Goal: Complete application form

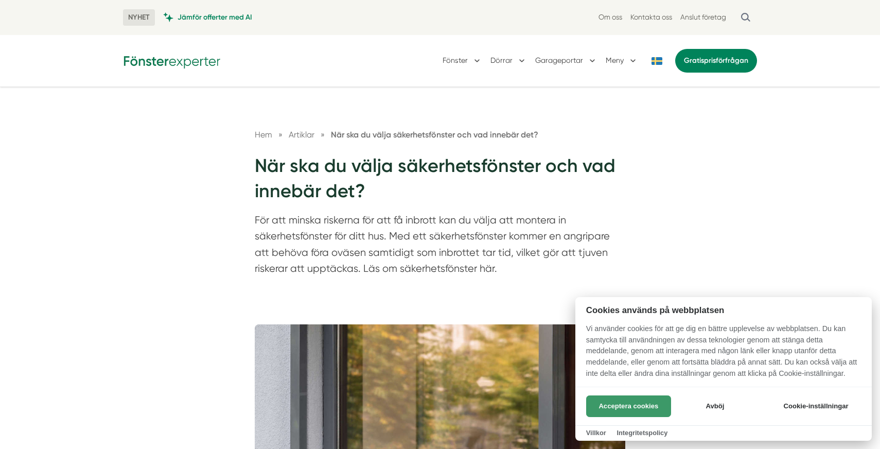
click at [608, 402] on button "Acceptera cookies" at bounding box center [628, 406] width 85 height 22
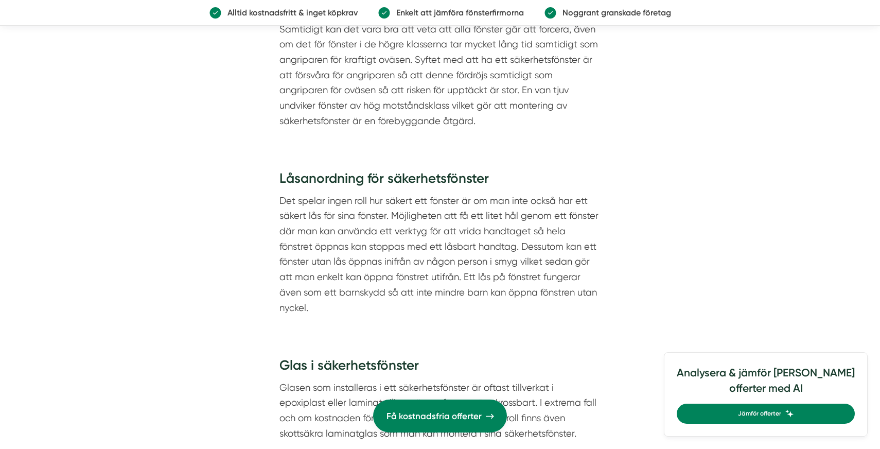
scroll to position [2673, 0]
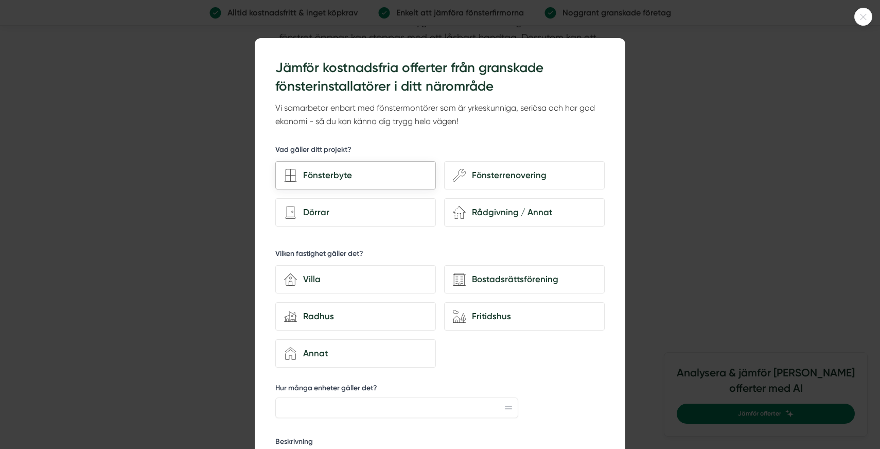
click at [377, 183] on div "Fönsterbyte" at bounding box center [355, 175] width 160 height 28
click at [0, 0] on input "Fönsterbyte" at bounding box center [0, 0] width 0 height 0
click at [347, 274] on div "Villa" at bounding box center [362, 279] width 130 height 14
click at [0, 0] on input "house-3 Villa" at bounding box center [0, 0] width 0 height 0
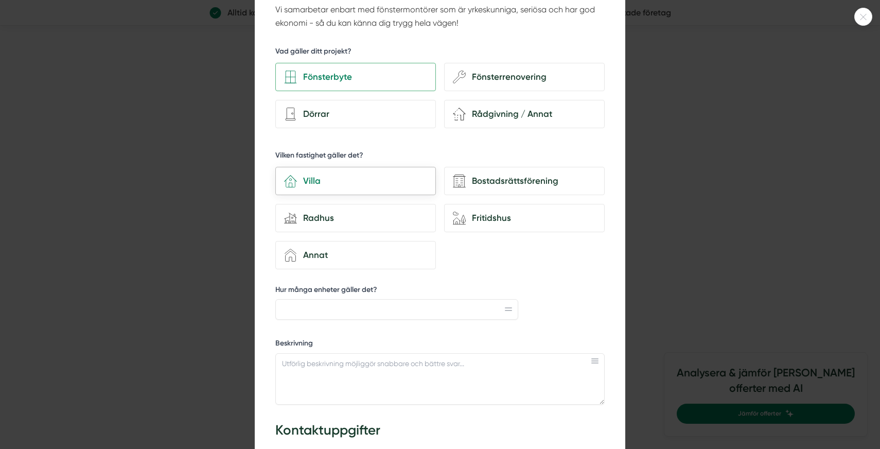
scroll to position [101, 0]
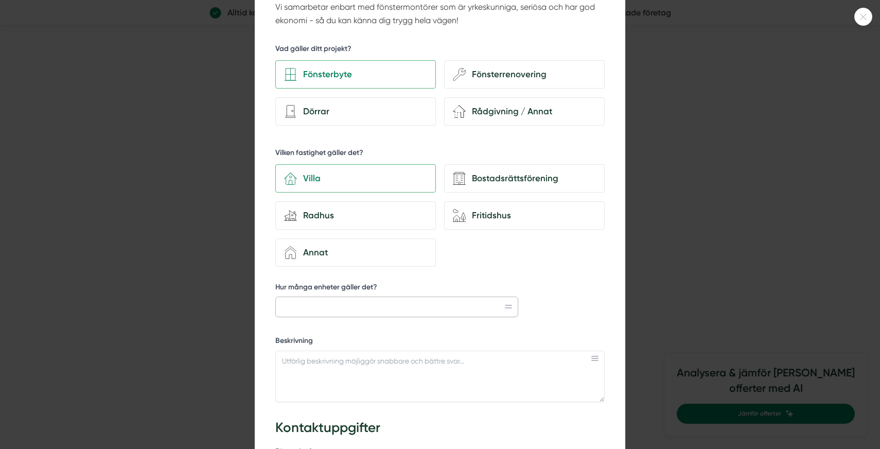
click at [339, 307] on input "Hur många enheter gäller det?" at bounding box center [396, 306] width 243 height 21
type input "10"
click at [389, 335] on label "Beskrivning" at bounding box center [439, 341] width 329 height 13
click at [389, 350] on textarea "Beskrivning" at bounding box center [439, 375] width 329 height 51
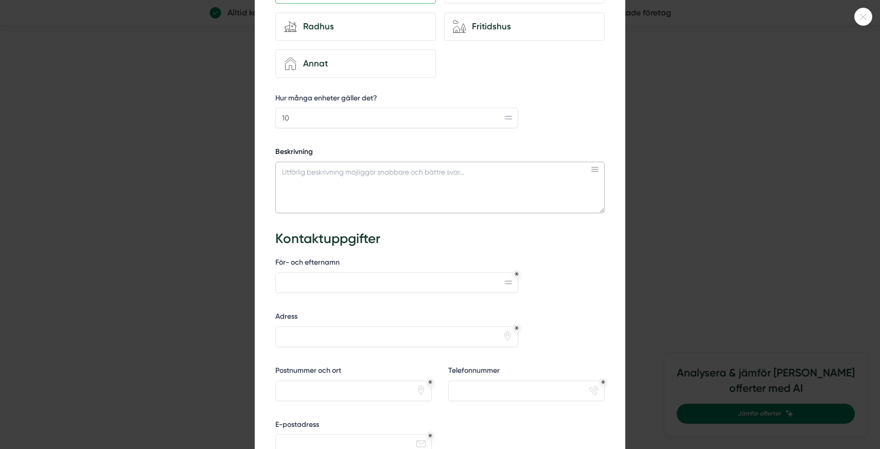
scroll to position [506, 0]
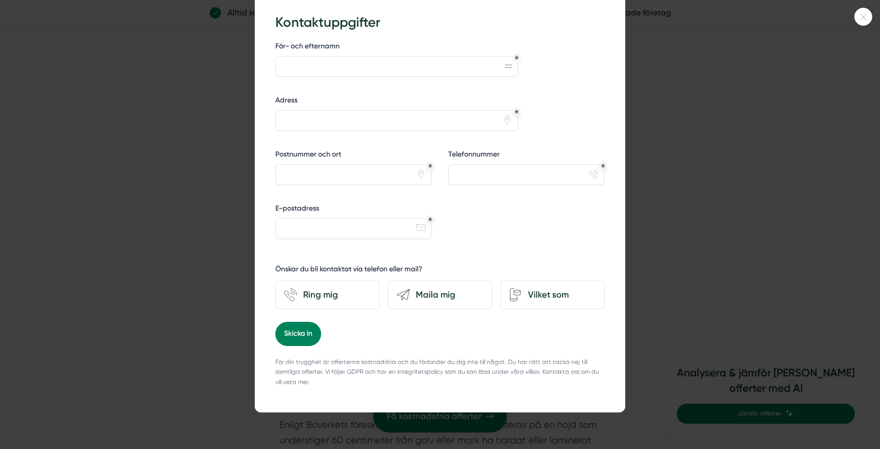
click at [167, 338] on div at bounding box center [440, 224] width 880 height 449
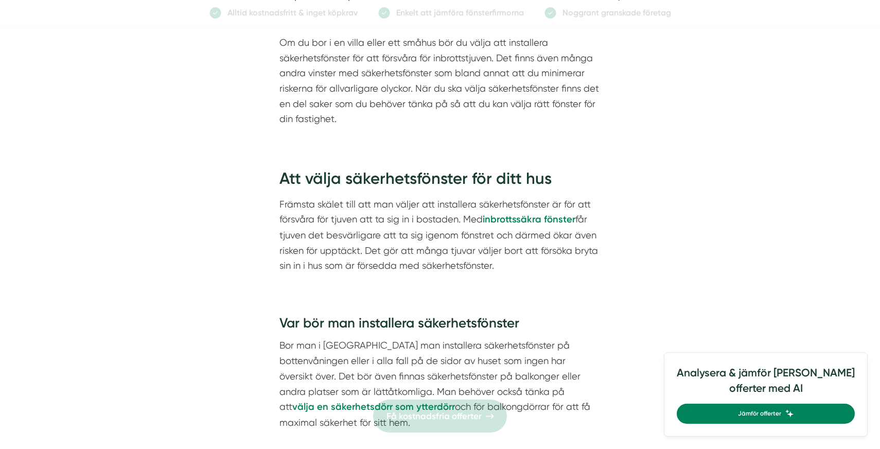
scroll to position [0, 0]
